Goal: Check status: Check status

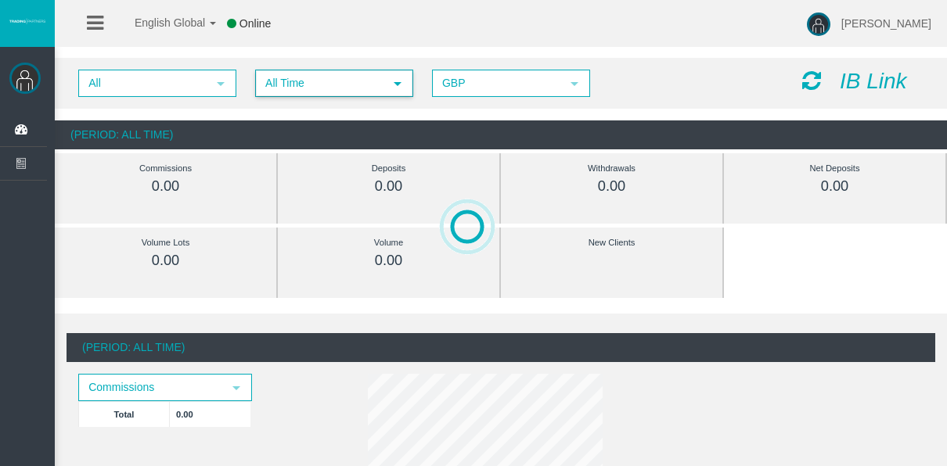
click at [314, 95] on div "All select All Time select 5 GBP select GBP IB Link" at bounding box center [501, 83] width 892 height 51
drag, startPoint x: 314, startPoint y: 95, endPoint x: 307, endPoint y: 83, distance: 14.0
click at [307, 83] on span "All Time" at bounding box center [320, 83] width 127 height 24
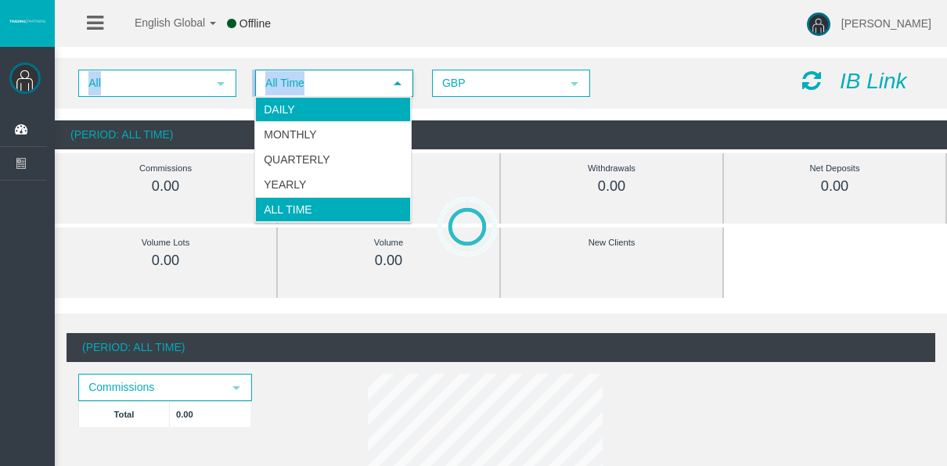
click at [314, 103] on li "Daily" at bounding box center [333, 109] width 156 height 25
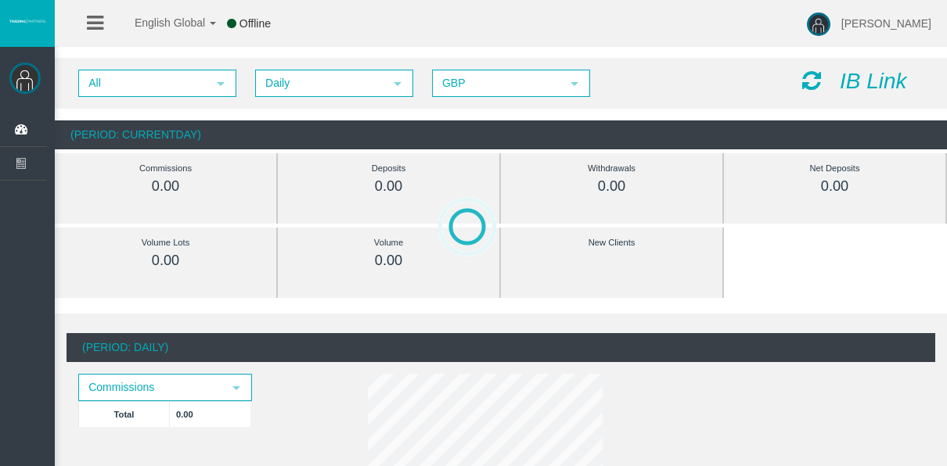
click at [257, 269] on div "Volume Lots 0.00" at bounding box center [165, 263] width 198 height 70
